Goal: Task Accomplishment & Management: Complete application form

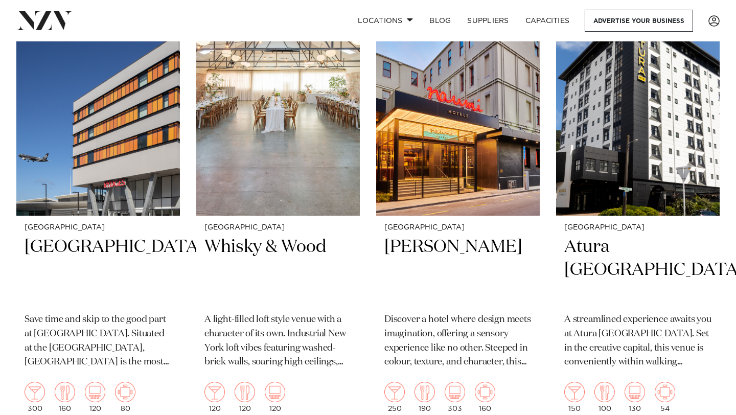
scroll to position [882, 0]
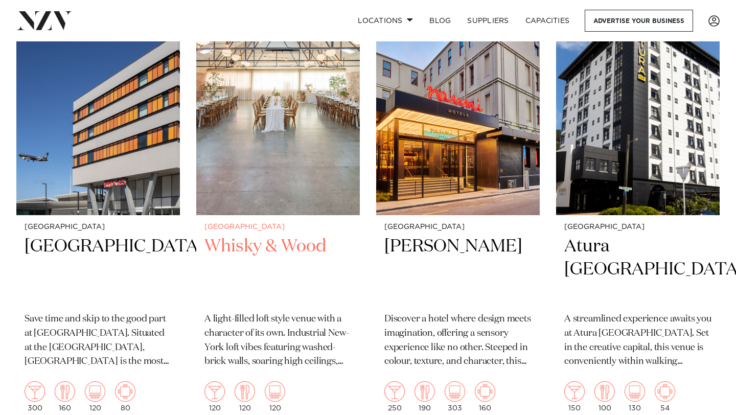
click at [238, 257] on h2 "Whisky & Wood" at bounding box center [277, 269] width 147 height 69
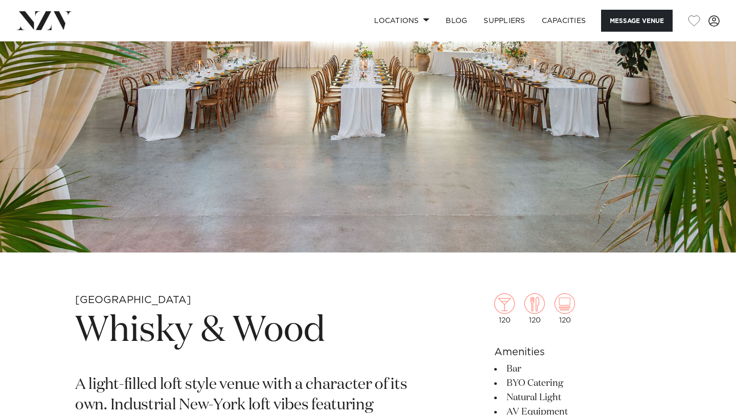
scroll to position [282, 0]
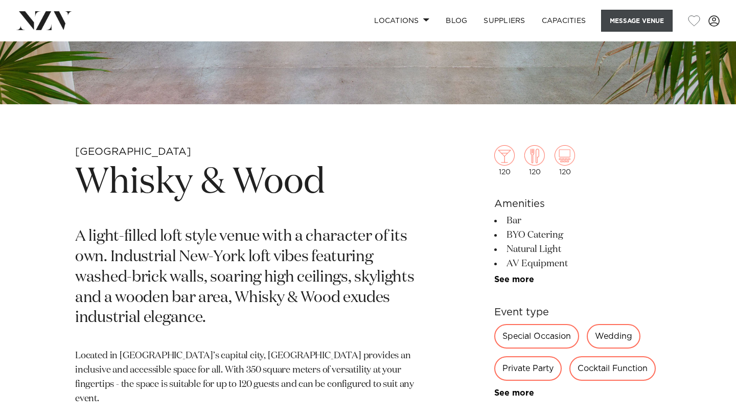
click at [658, 15] on button "Message Venue" at bounding box center [637, 21] width 72 height 22
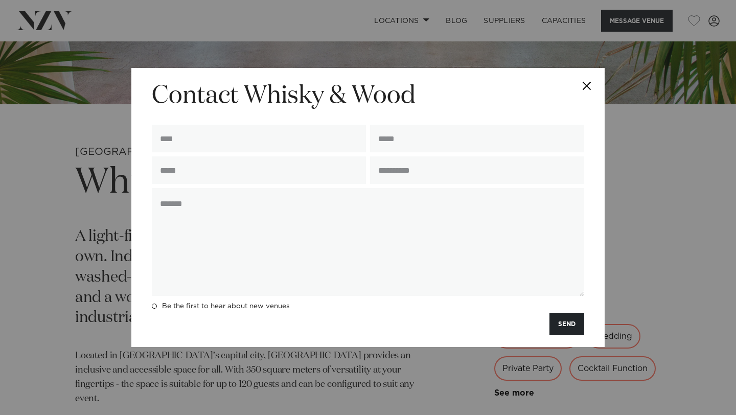
click at [303, 152] on div at bounding box center [259, 141] width 218 height 32
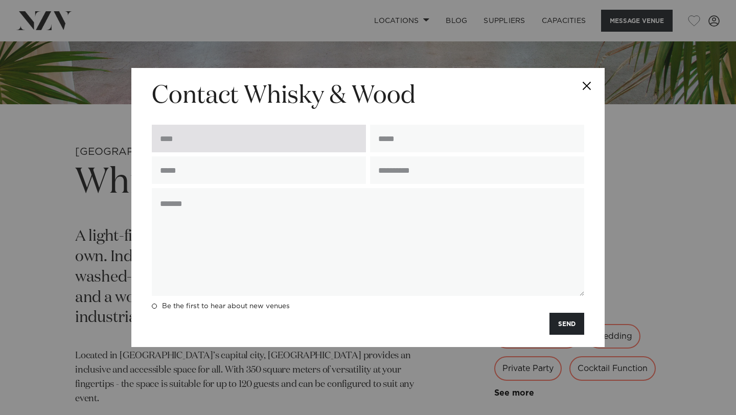
click at [294, 141] on input "text" at bounding box center [259, 139] width 214 height 28
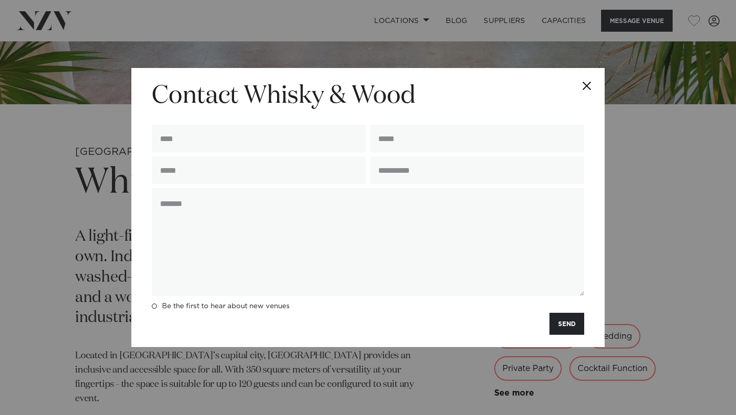
type input "**********"
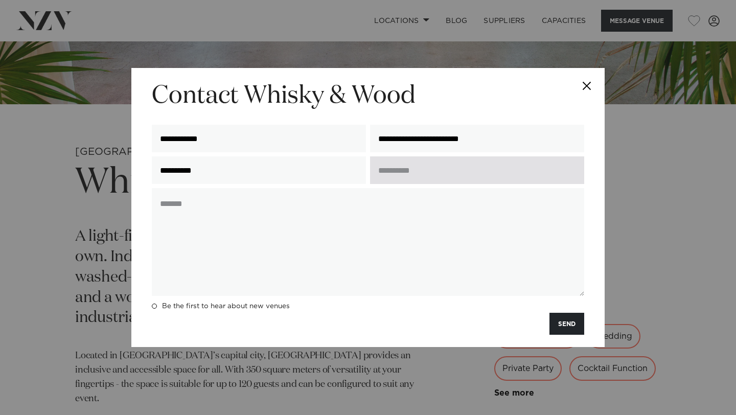
click at [387, 180] on input "text" at bounding box center [477, 170] width 214 height 28
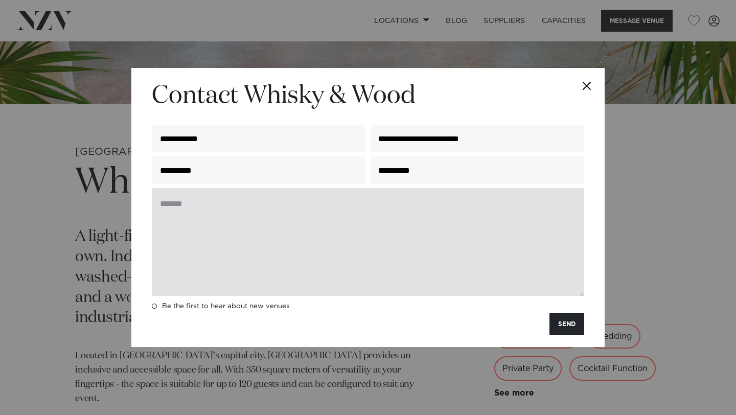
type input "**********"
click at [284, 226] on textarea at bounding box center [368, 242] width 432 height 108
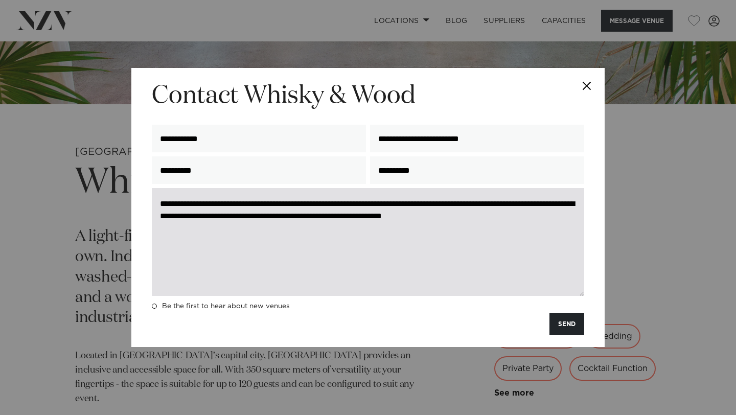
click at [358, 208] on textarea "**********" at bounding box center [368, 242] width 432 height 108
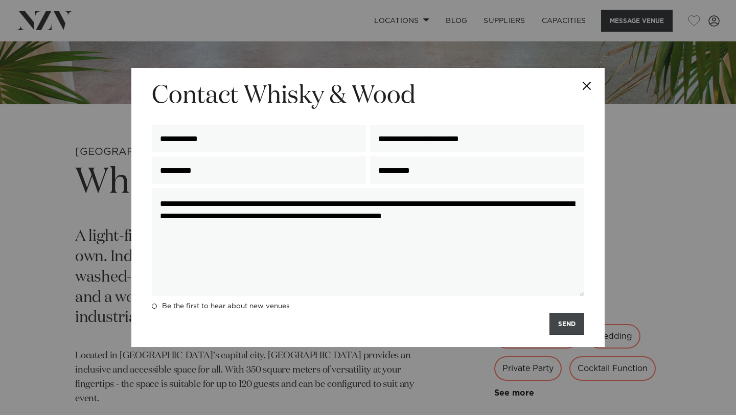
type textarea "**********"
click at [556, 325] on button "SEND" at bounding box center [566, 324] width 35 height 22
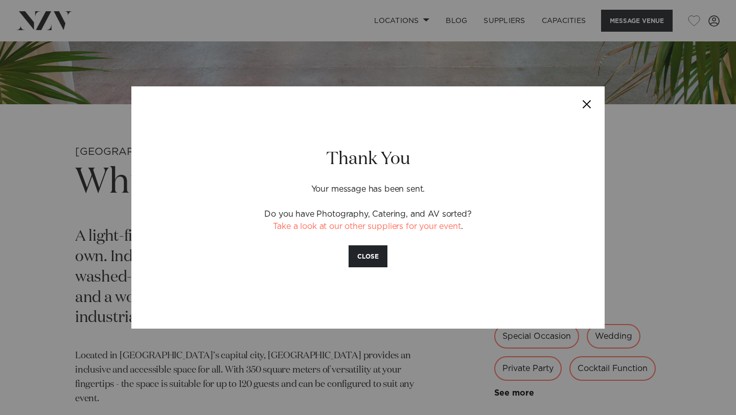
click at [588, 102] on button "Close" at bounding box center [587, 104] width 36 height 36
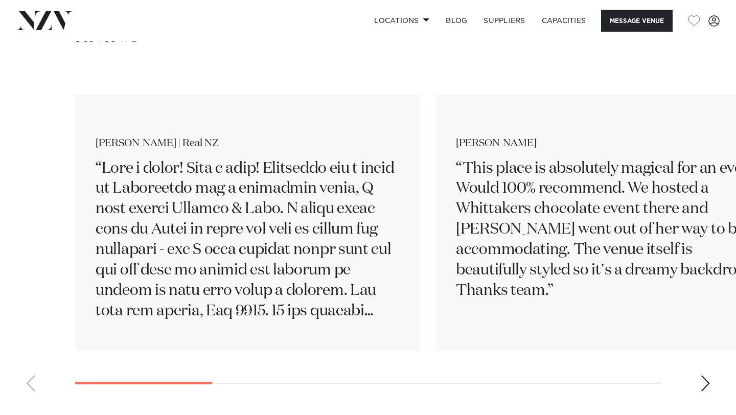
scroll to position [1555, 0]
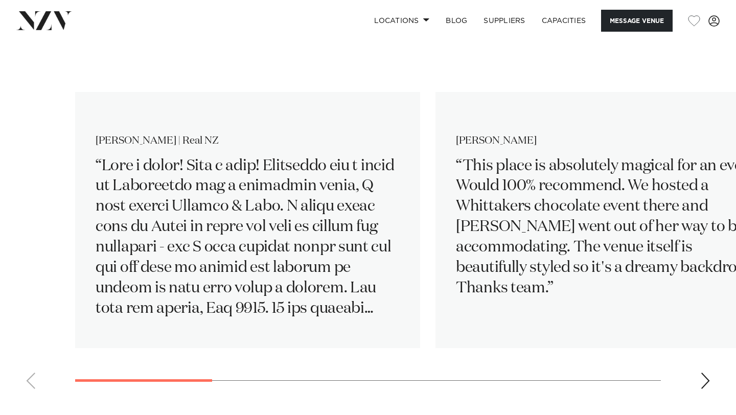
click at [697, 375] on swiper-container "Geraldine | Real NZ Stacey This place is absolutely magical for an event. Would…" at bounding box center [368, 231] width 736 height 331
click at [704, 380] on div "Next slide" at bounding box center [705, 380] width 10 height 16
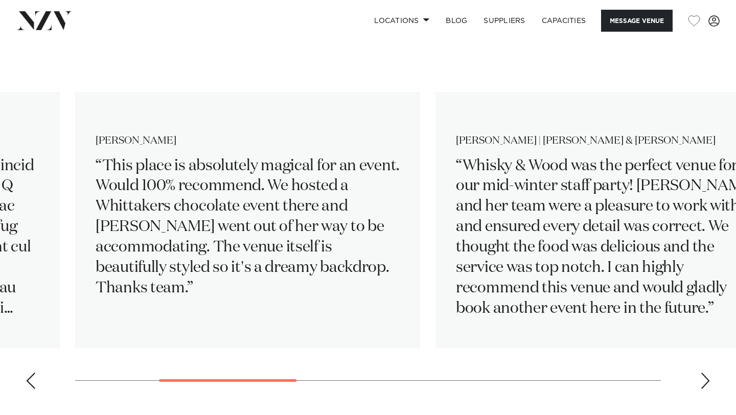
click at [705, 380] on div "Next slide" at bounding box center [705, 380] width 10 height 16
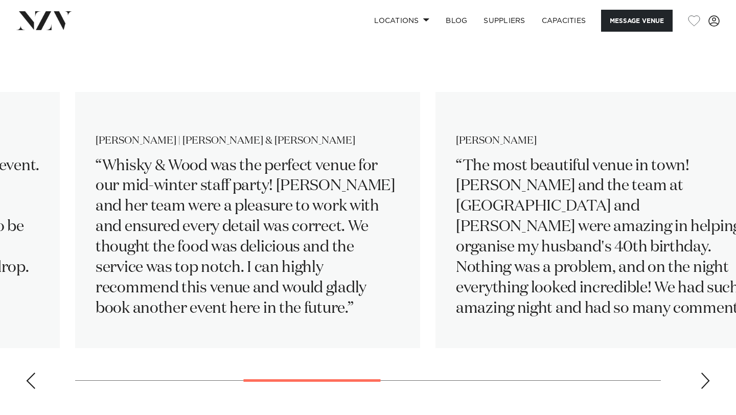
click at [705, 381] on div "Next slide" at bounding box center [705, 380] width 10 height 16
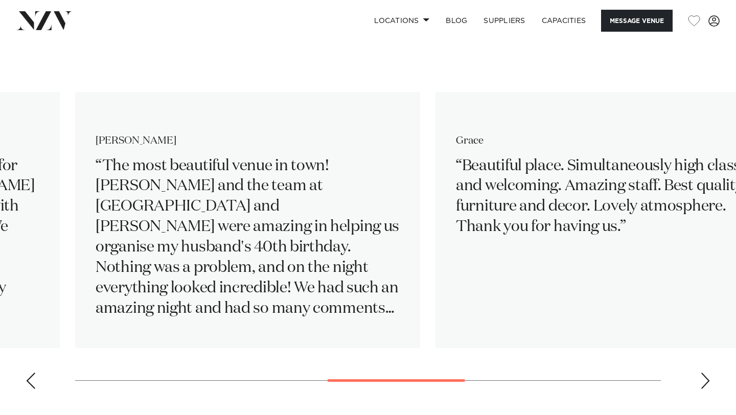
click at [706, 381] on div "Next slide" at bounding box center [705, 380] width 10 height 16
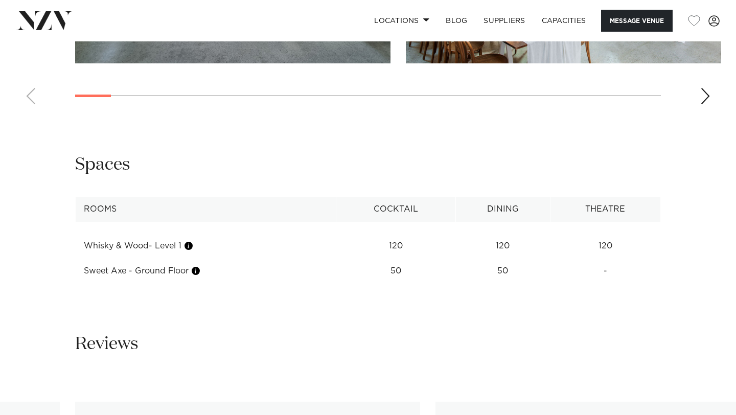
scroll to position [1307, 0]
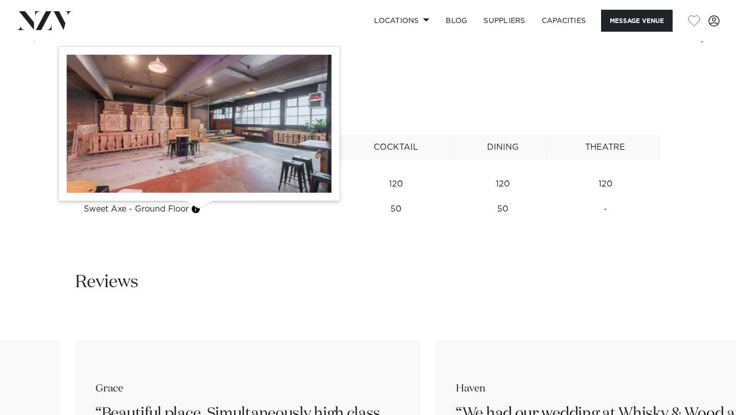
click at [194, 210] on button "button" at bounding box center [196, 209] width 10 height 10
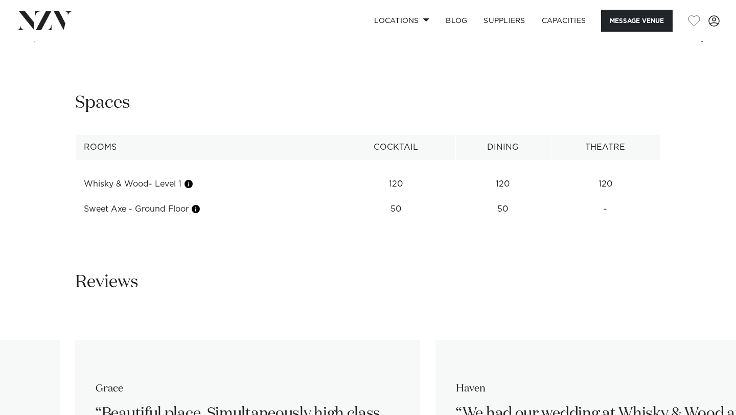
click at [202, 216] on td "Sweet Axe - Ground Floor" at bounding box center [206, 209] width 261 height 25
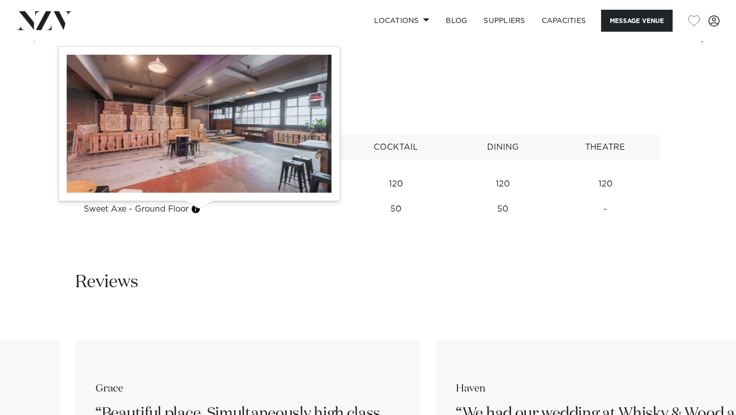
click at [199, 213] on button "button" at bounding box center [196, 209] width 10 height 10
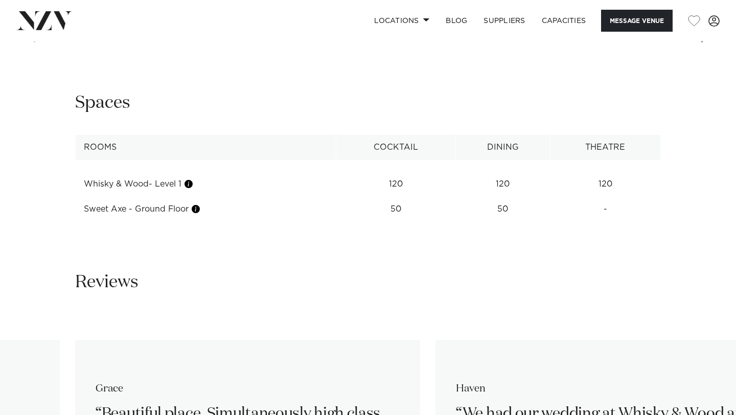
click at [199, 168] on tbody "Whisky & Wood- Level 1 120 120 120 Sweet Axe - Ground Floor 50 50 - See more" at bounding box center [368, 191] width 585 height 62
click at [181, 210] on td "Sweet Axe - Ground Floor" at bounding box center [206, 209] width 261 height 25
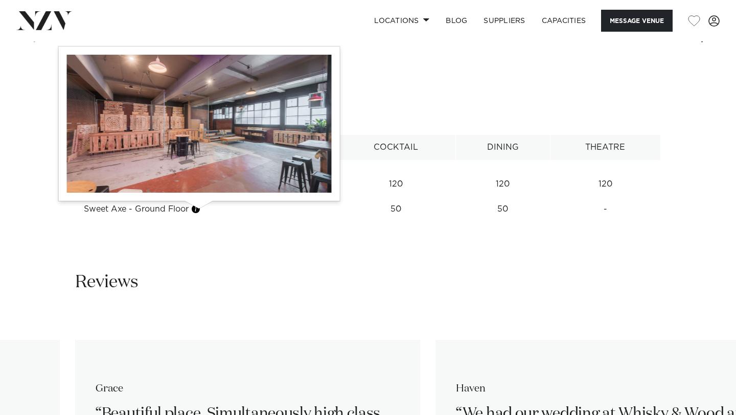
click at [204, 210] on td "Sweet Axe - Ground Floor" at bounding box center [206, 209] width 261 height 25
click at [201, 210] on button "button" at bounding box center [196, 209] width 10 height 10
click at [200, 213] on button "button" at bounding box center [196, 209] width 10 height 10
click at [191, 204] on button "button" at bounding box center [196, 209] width 10 height 10
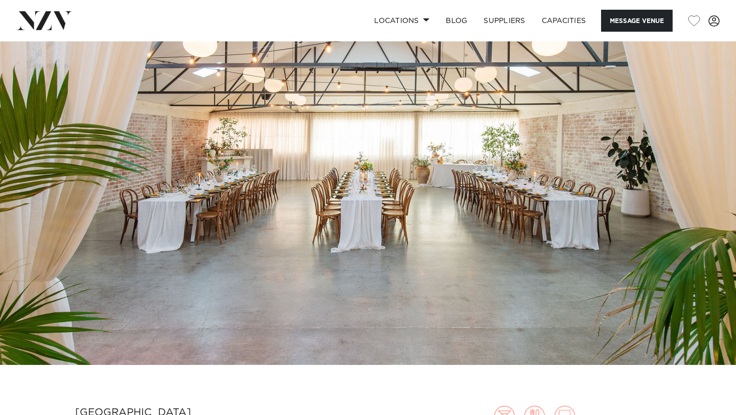
scroll to position [0, 0]
